Goal: Task Accomplishment & Management: Manage account settings

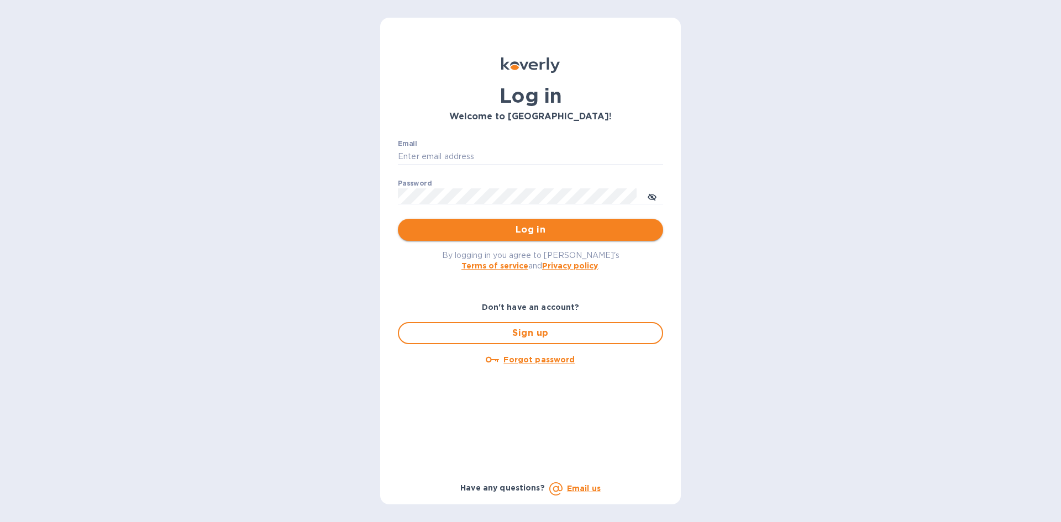
type input "[EMAIL_ADDRESS][DOMAIN_NAME]"
click at [527, 234] on span "Log in" at bounding box center [531, 229] width 248 height 13
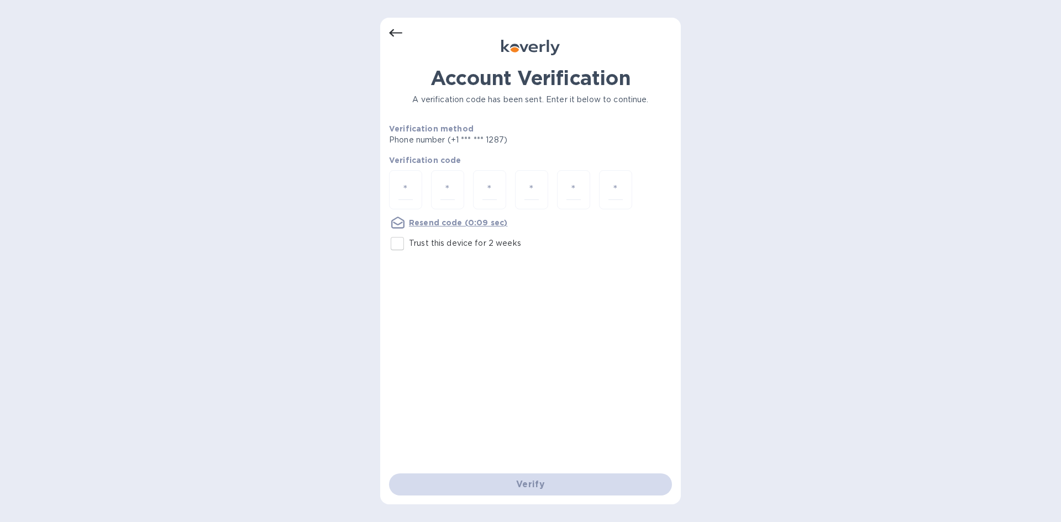
click at [537, 483] on div "Verify" at bounding box center [531, 484] width 292 height 31
click at [414, 188] on div at bounding box center [405, 189] width 33 height 39
type input "9"
type input "7"
type input "5"
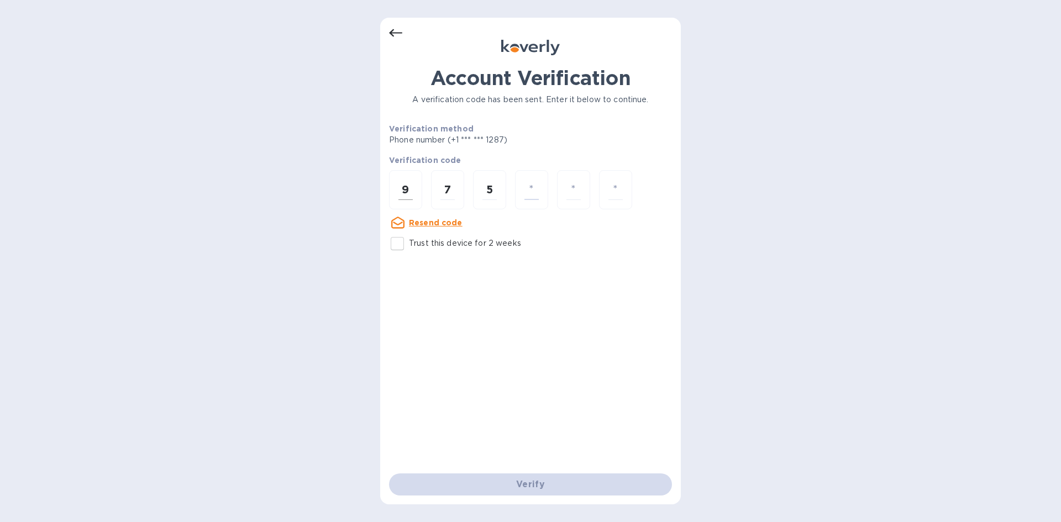
type input "3"
type input "5"
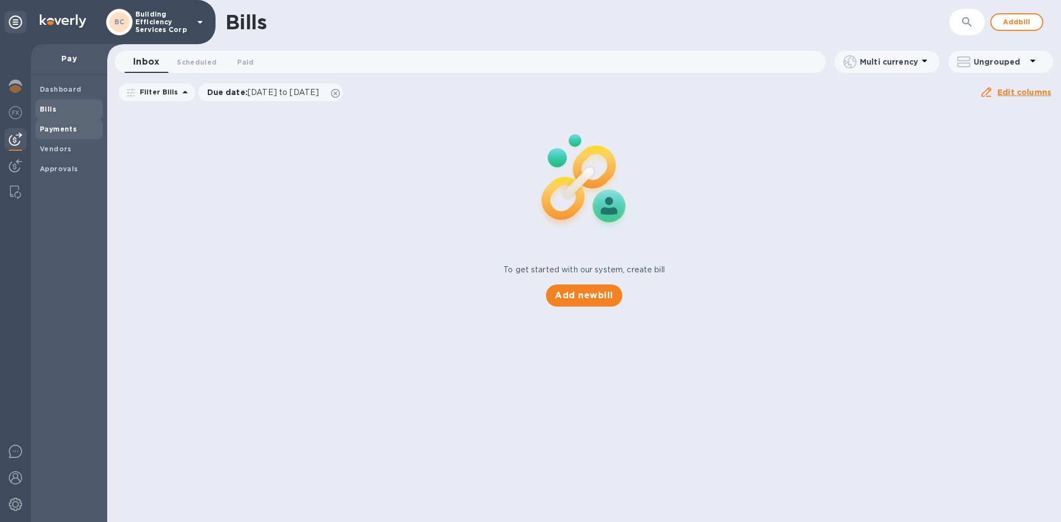
click at [53, 133] on b "Payments" at bounding box center [58, 129] width 37 height 8
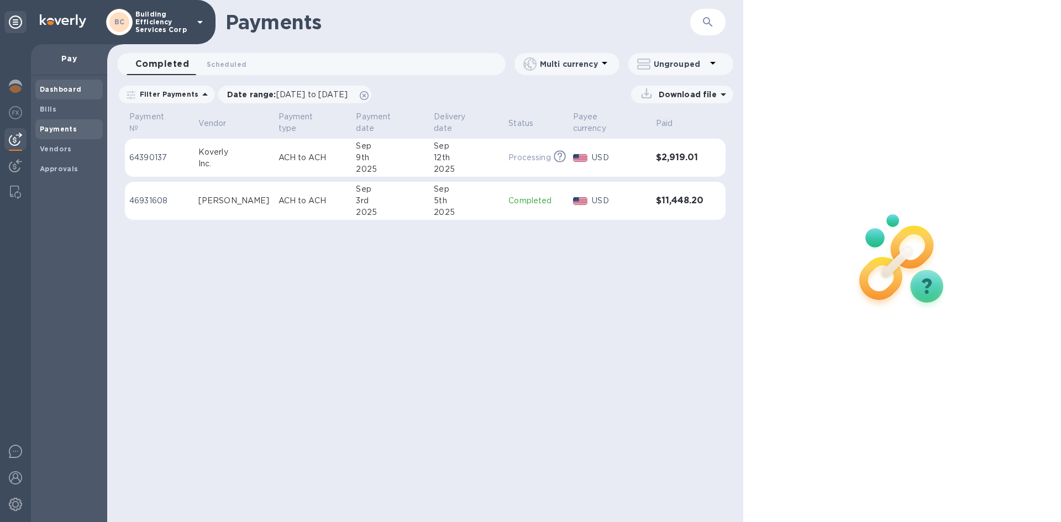
click at [59, 87] on b "Dashboard" at bounding box center [61, 89] width 42 height 8
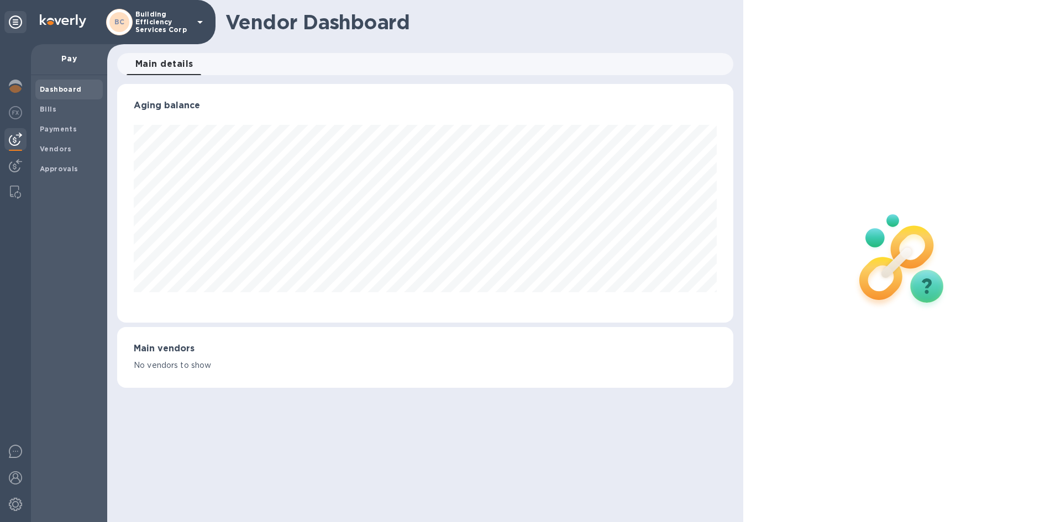
scroll to position [239, 615]
click at [52, 106] on b "Bills" at bounding box center [48, 109] width 17 height 8
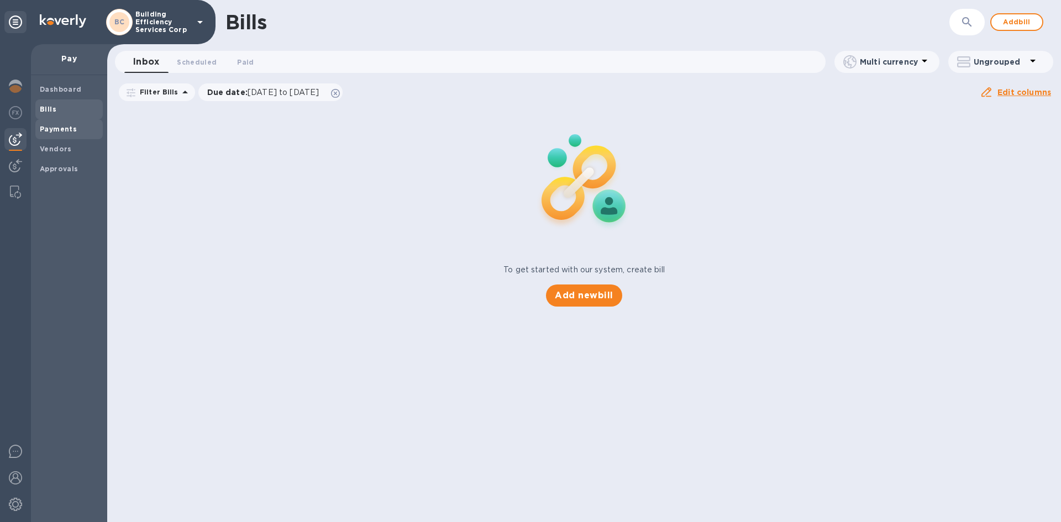
click at [52, 125] on b "Payments" at bounding box center [58, 129] width 37 height 8
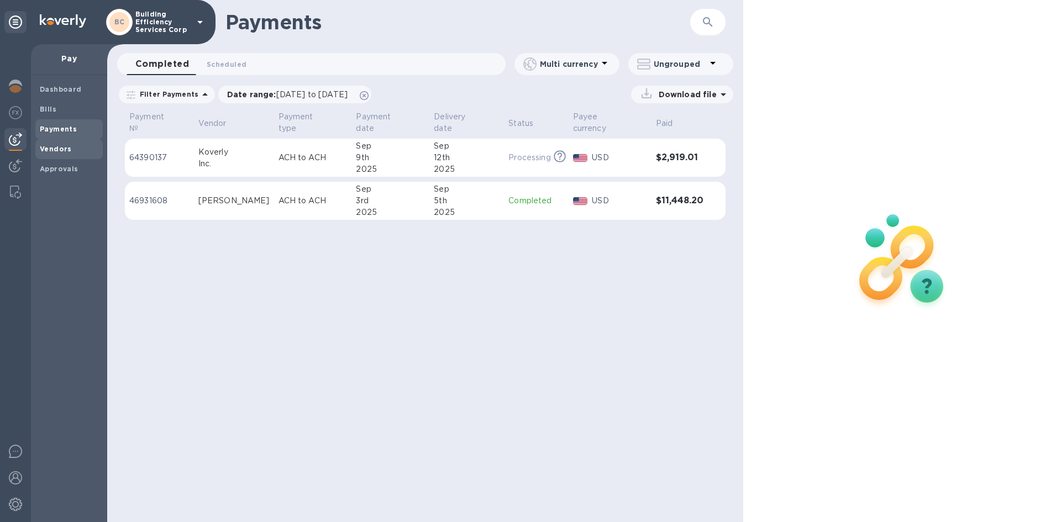
click at [56, 145] on b "Vendors" at bounding box center [56, 149] width 32 height 8
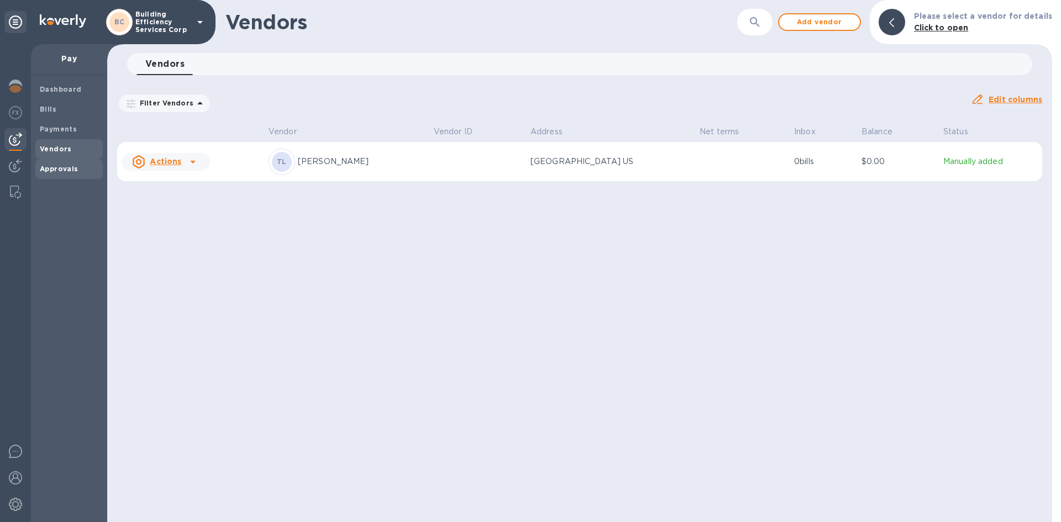
click at [53, 173] on span "Approvals" at bounding box center [59, 169] width 39 height 11
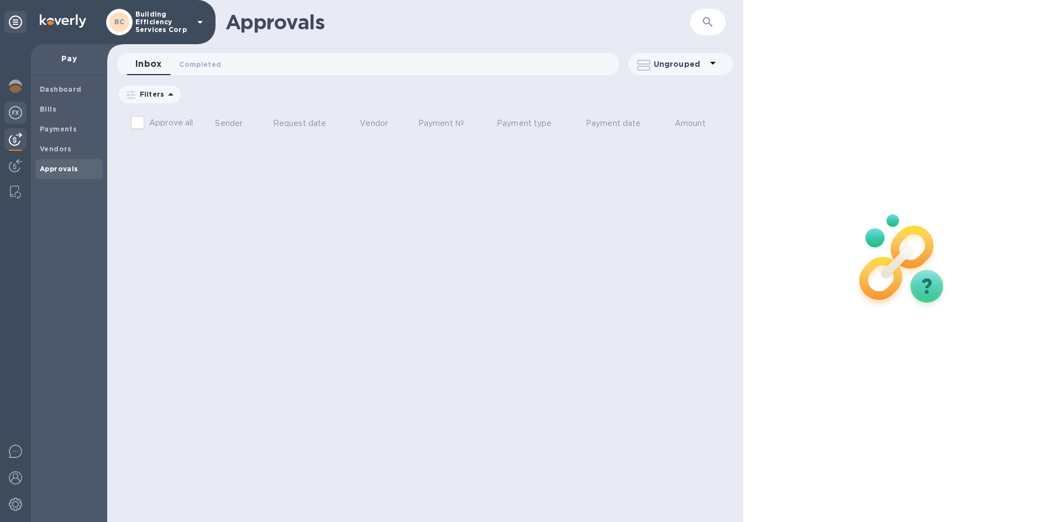
click at [19, 114] on img at bounding box center [15, 112] width 13 height 13
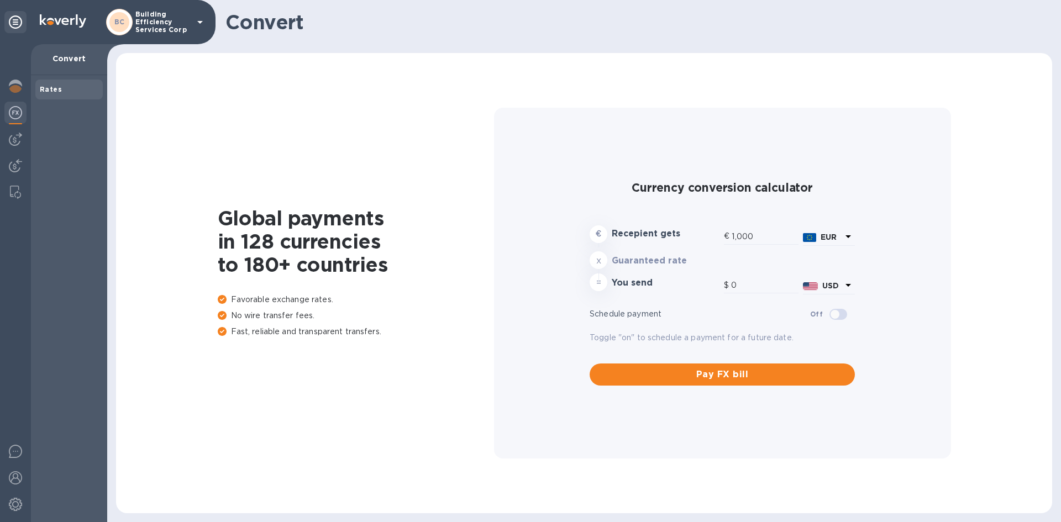
type input "1,179.48"
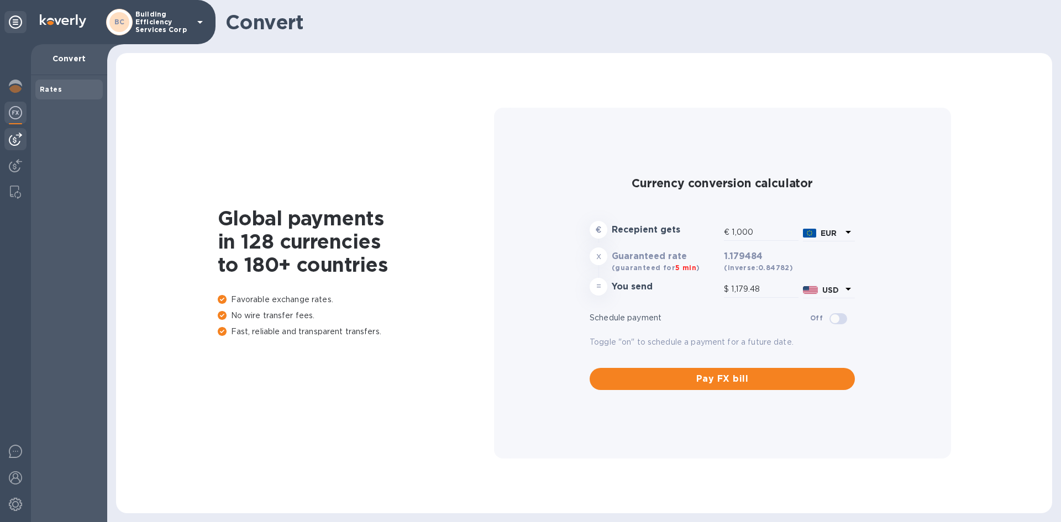
click at [16, 141] on img at bounding box center [15, 139] width 13 height 13
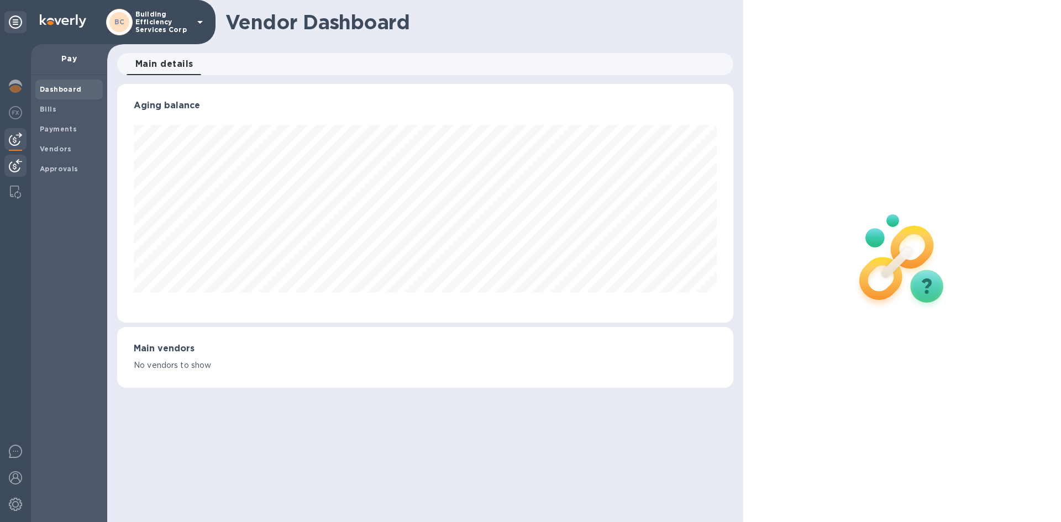
scroll to position [239, 615]
click at [17, 164] on img at bounding box center [15, 165] width 13 height 13
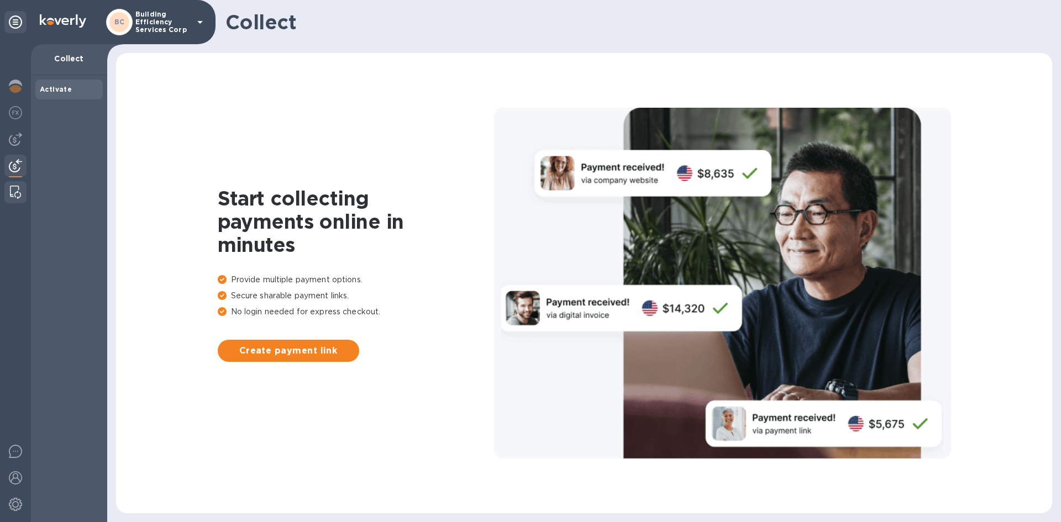
click at [17, 189] on img at bounding box center [15, 192] width 11 height 13
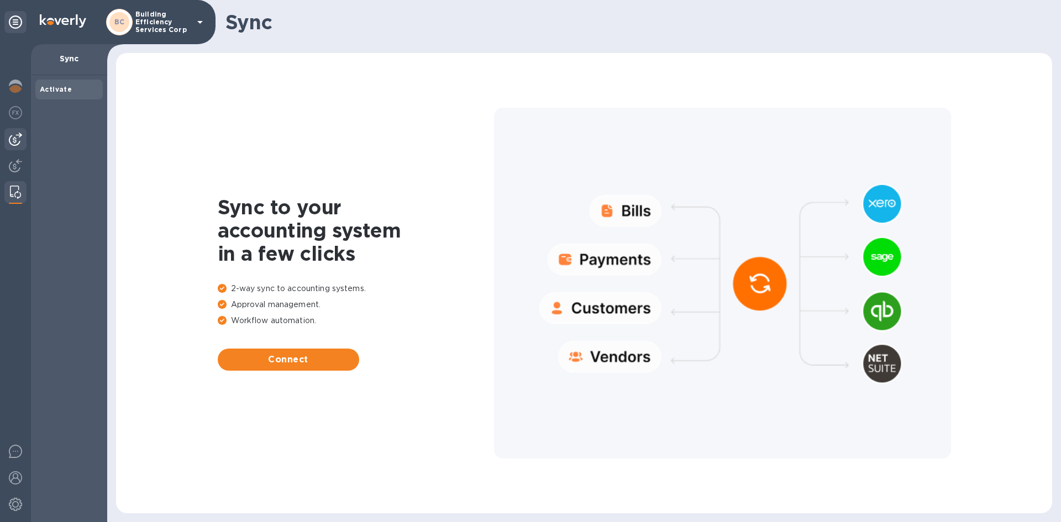
click at [14, 141] on img at bounding box center [15, 139] width 13 height 13
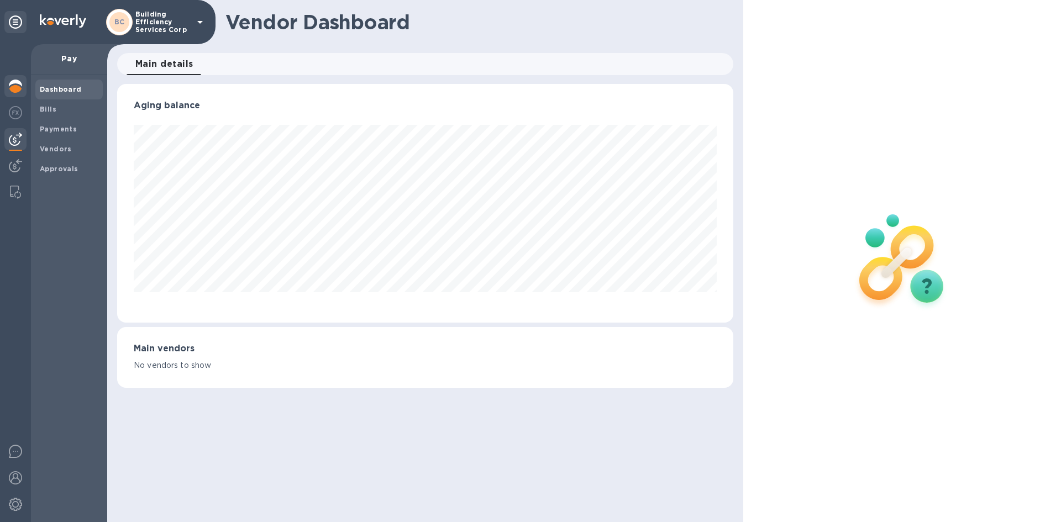
scroll to position [239, 615]
click at [9, 88] on img at bounding box center [15, 86] width 13 height 13
